Goal: Task Accomplishment & Management: Complete application form

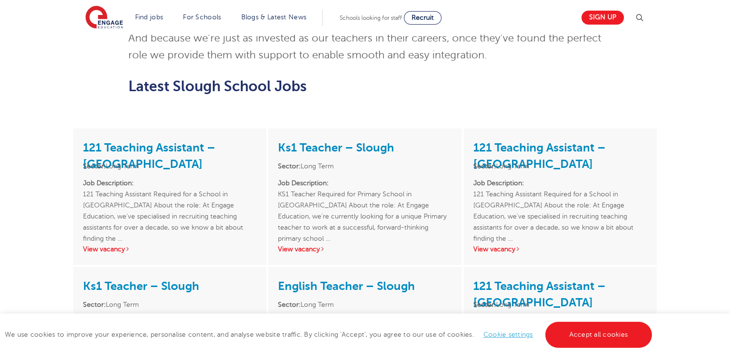
scroll to position [856, 0]
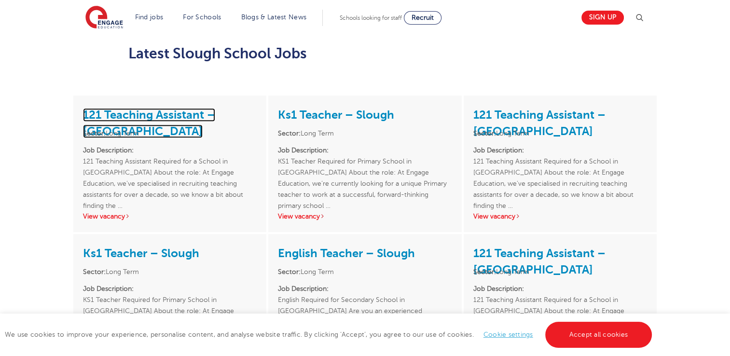
click at [167, 108] on link "121 Teaching Assistant – [GEOGRAPHIC_DATA]" at bounding box center [149, 123] width 132 height 30
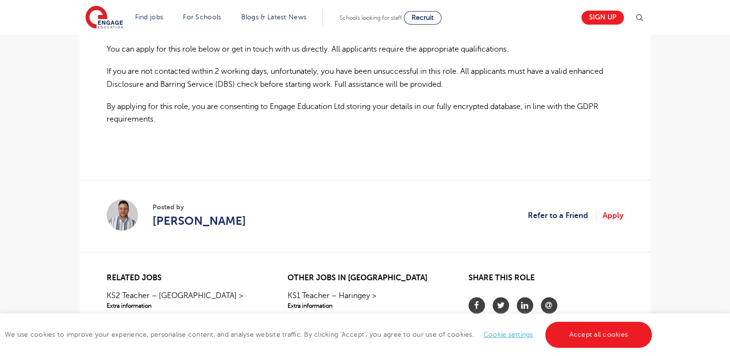
scroll to position [732, 0]
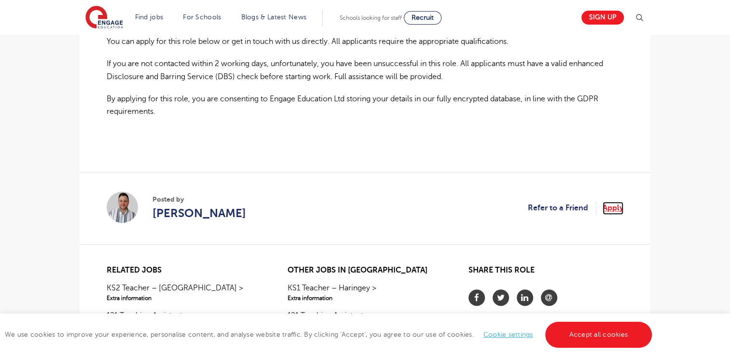
click at [612, 202] on link "Apply" at bounding box center [613, 208] width 21 height 13
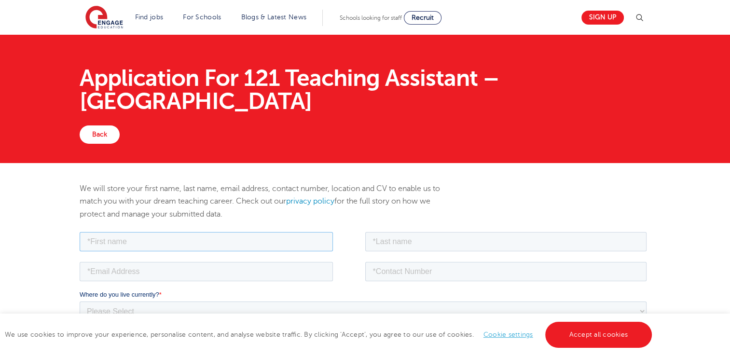
click at [283, 240] on input "text" at bounding box center [206, 241] width 253 height 19
type input "Khatija"
click at [382, 244] on input "text" at bounding box center [506, 241] width 282 height 19
type input "Pirzada"
click at [278, 265] on input "email" at bounding box center [206, 271] width 253 height 19
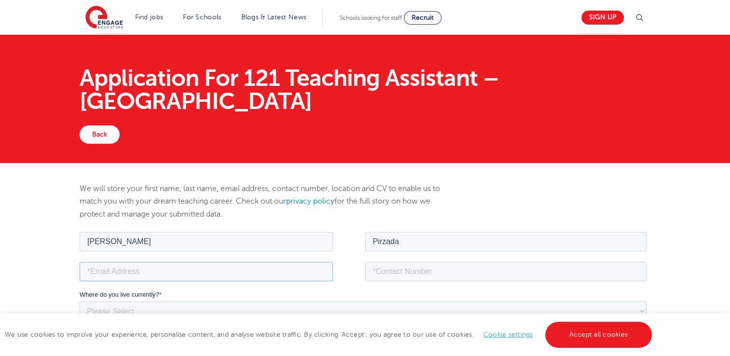
type input "pirzadakhatija@gmail.com"
click at [413, 266] on input "tel" at bounding box center [506, 271] width 282 height 19
type input "+447359599045"
click at [435, 299] on label "Where do you live currently? *" at bounding box center [365, 295] width 571 height 10
click at [435, 301] on select "Please Select UK Canada Ireland Australia New Zealand Europe USA South Africa J…" at bounding box center [363, 310] width 567 height 19
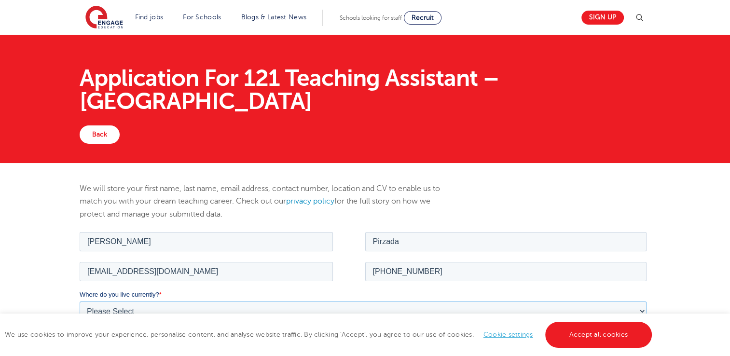
click at [398, 312] on select "Please Select UK Canada Ireland Australia New Zealand Europe USA South Africa J…" at bounding box center [363, 310] width 567 height 19
select select "UK"
click at [80, 301] on select "Please Select UK Canada Ireland Australia New Zealand Europe USA South Africa J…" at bounding box center [363, 310] width 567 height 19
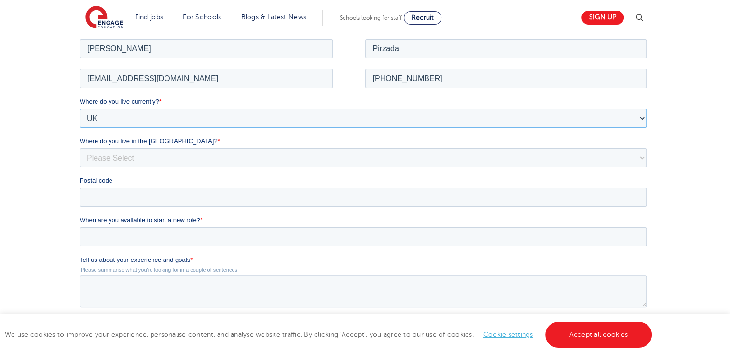
scroll to position [201, 0]
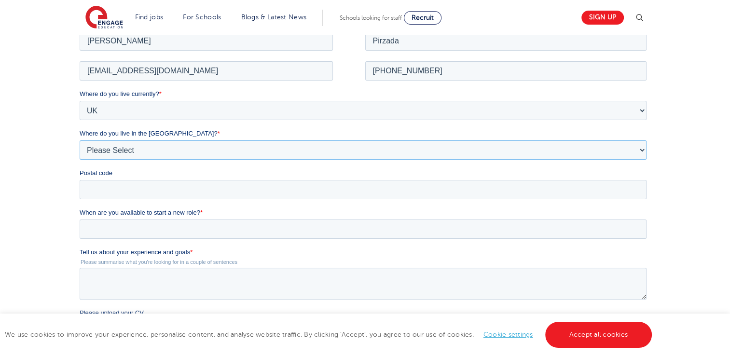
click at [243, 154] on select "Please Select Overseas Barnsley Bedfordshire Berkshire Bournemouth Bracknell Fo…" at bounding box center [363, 149] width 567 height 19
select select "Berkshire"
click at [80, 140] on select "Please Select Overseas Barnsley Bedfordshire Berkshire Bournemouth Bracknell Fo…" at bounding box center [363, 149] width 567 height 19
click at [176, 188] on input "Postal code" at bounding box center [363, 189] width 567 height 19
type input "SL1 3TR"
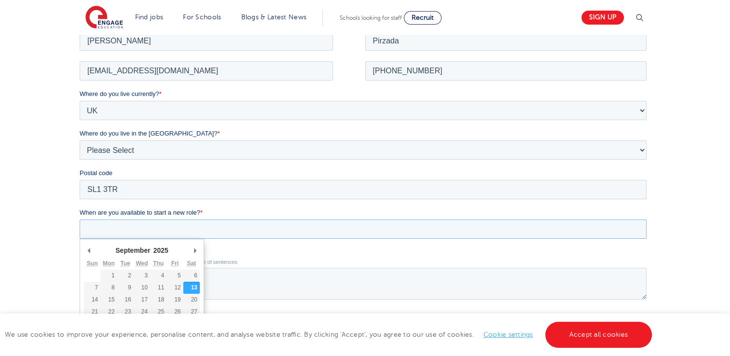
click at [154, 230] on input "When are you available to start a new role? *" at bounding box center [363, 228] width 567 height 19
type div "2025-09-16"
type input "2025/09/16"
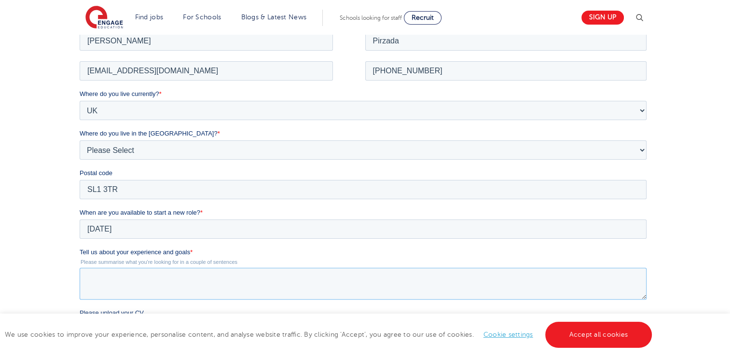
click at [140, 282] on textarea "Tell us about your experience and goals *" at bounding box center [363, 283] width 567 height 32
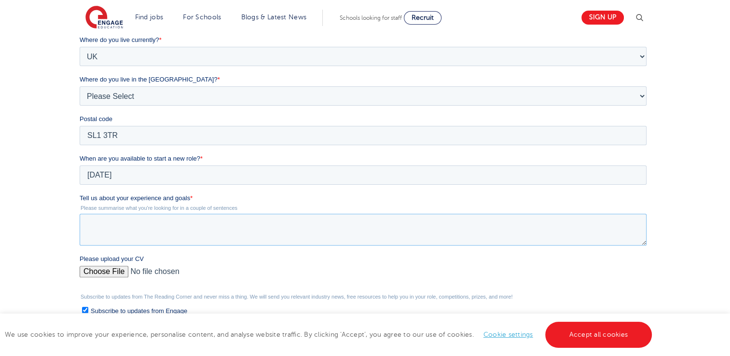
scroll to position [258, 0]
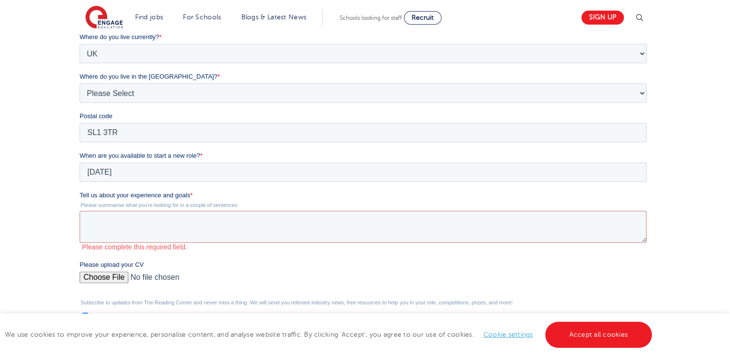
click at [86, 265] on div "Please upload your CV" at bounding box center [365, 275] width 571 height 31
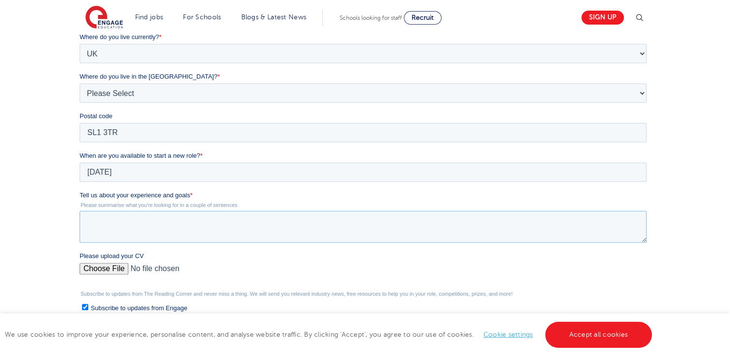
click at [127, 211] on textarea "Tell us about your experience and goals *" at bounding box center [363, 227] width 567 height 32
paste textarea "reliable second-year Astrophysics student with proven experience in organising …"
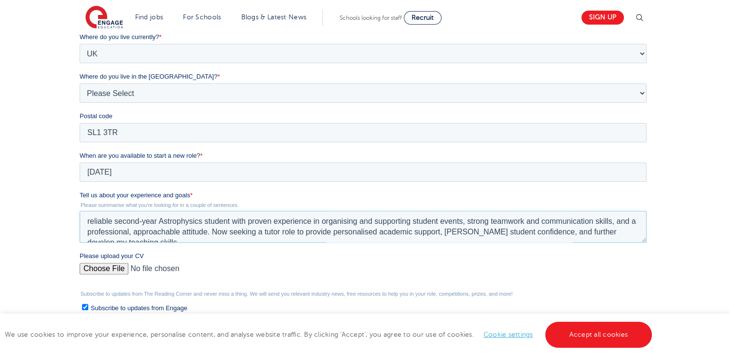
scroll to position [4, 0]
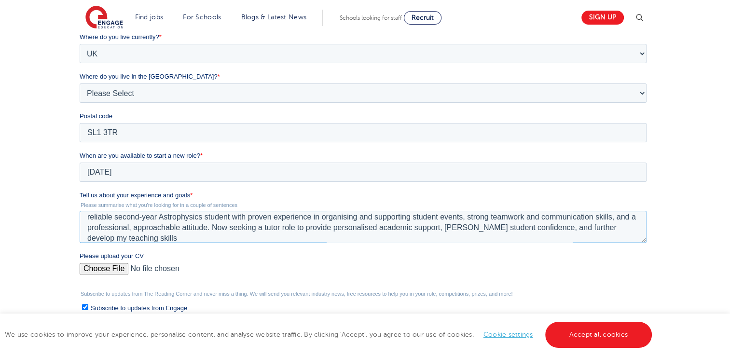
click at [114, 216] on textarea "reliable second-year Astrophysics student with proven experience in organising …" at bounding box center [363, 227] width 567 height 32
click at [114, 216] on textarea "second-year Astrophysics student with proven experience in organising and suppo…" at bounding box center [363, 227] width 567 height 32
click at [109, 217] on textarea "second-year Astrophysics student with proven experience in organising and suppo…" at bounding box center [363, 227] width 567 height 32
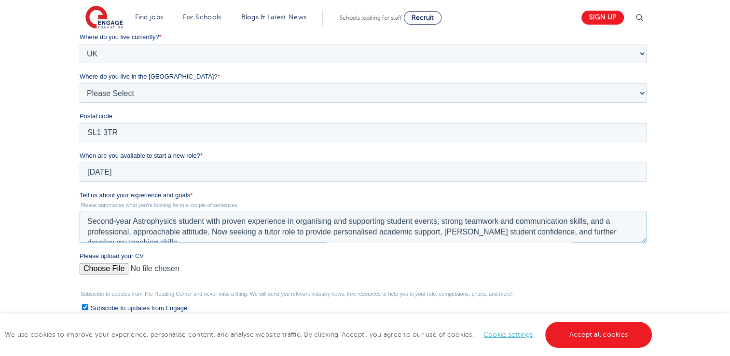
click at [139, 237] on textarea "Second-year Astrophysics student with proven experience in organising and suppo…" at bounding box center [363, 227] width 567 height 32
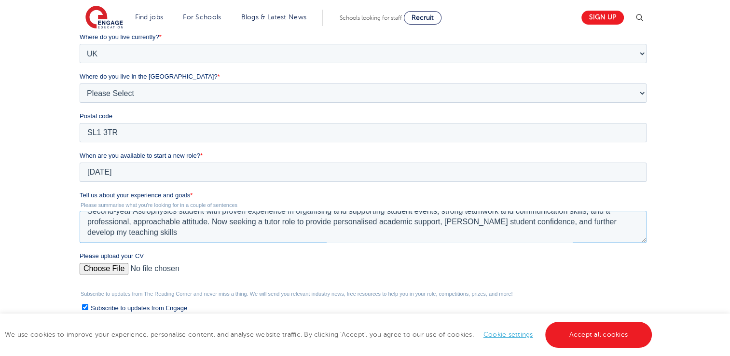
click at [140, 231] on textarea "Second-year Astrophysics student with proven experience in organising and suppo…" at bounding box center [363, 227] width 567 height 32
type textarea "Second-year Astrophysics student with proven experience in organising and suppo…"
click at [110, 266] on input "Please upload your CV" at bounding box center [363, 272] width 567 height 19
type input "C:\fakepath\CV-tutor.docx"
click at [113, 267] on input "Please upload your CV" at bounding box center [363, 272] width 567 height 19
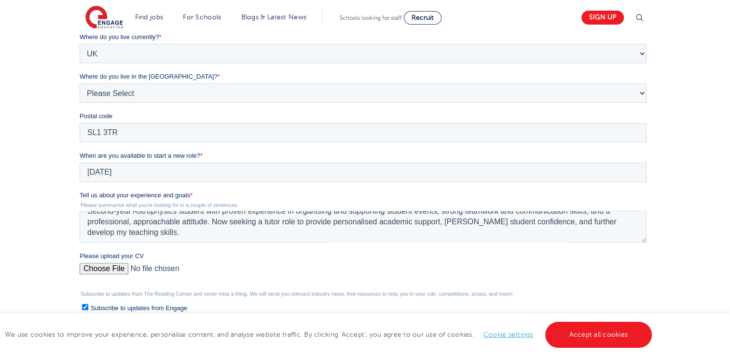
click at [104, 265] on input "Please upload your CV" at bounding box center [363, 272] width 567 height 19
type input "C:\fakepath\CV-tutor.docx"
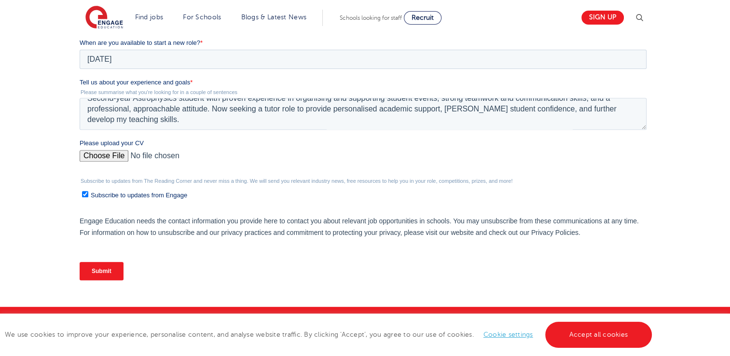
scroll to position [374, 0]
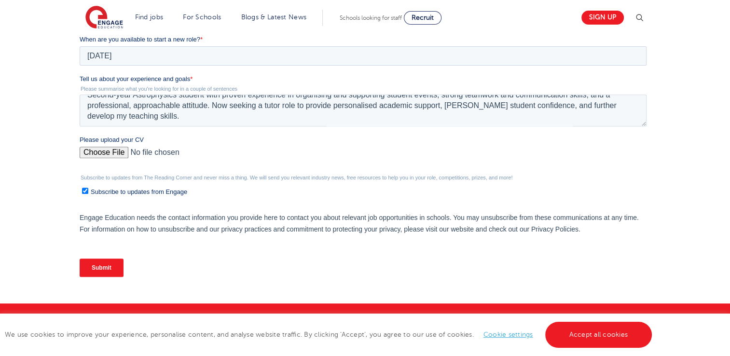
click at [111, 263] on input "Submit" at bounding box center [102, 268] width 44 height 18
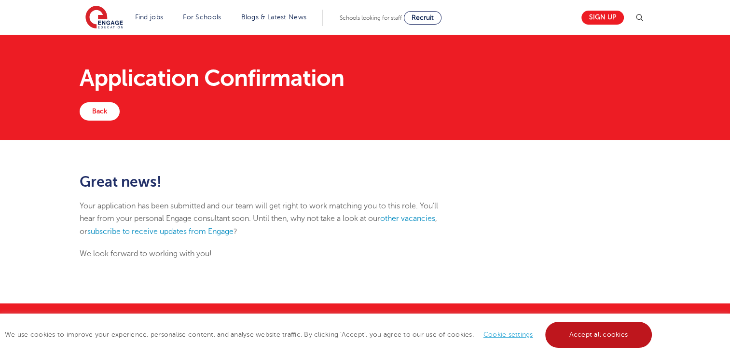
click at [578, 338] on link "Accept all cookies" at bounding box center [599, 335] width 107 height 26
